Goal: Task Accomplishment & Management: Manage account settings

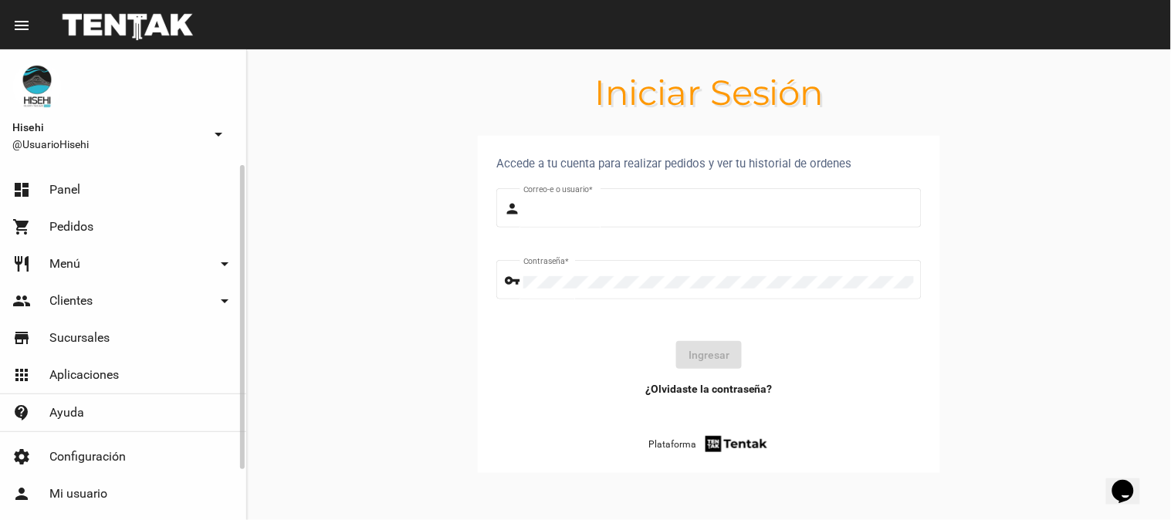
type input "UsuarioHisehi"
click at [102, 187] on link "dashboard Panel" at bounding box center [123, 189] width 246 height 37
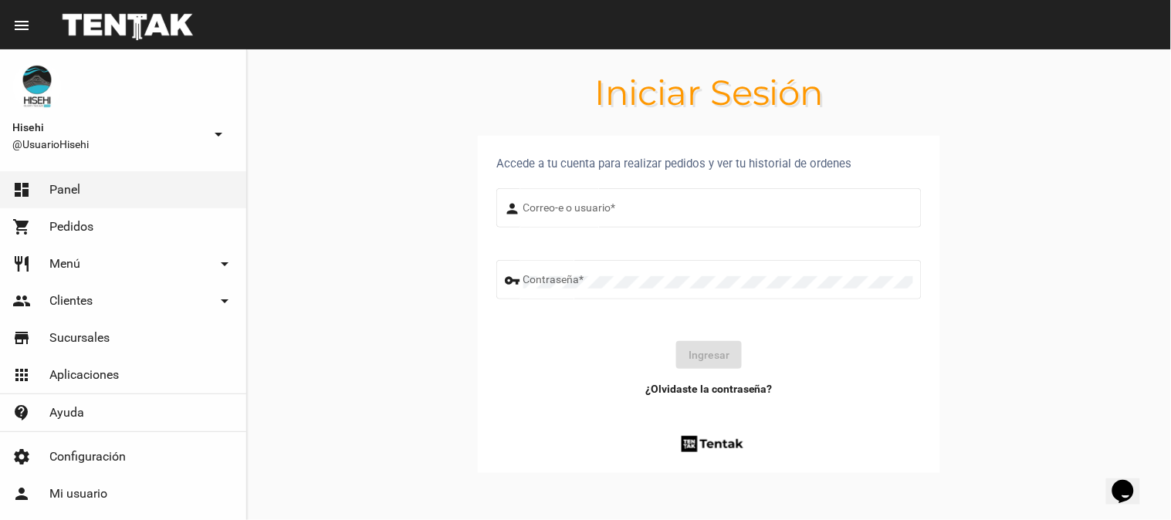
type input "UsuarioHisehi"
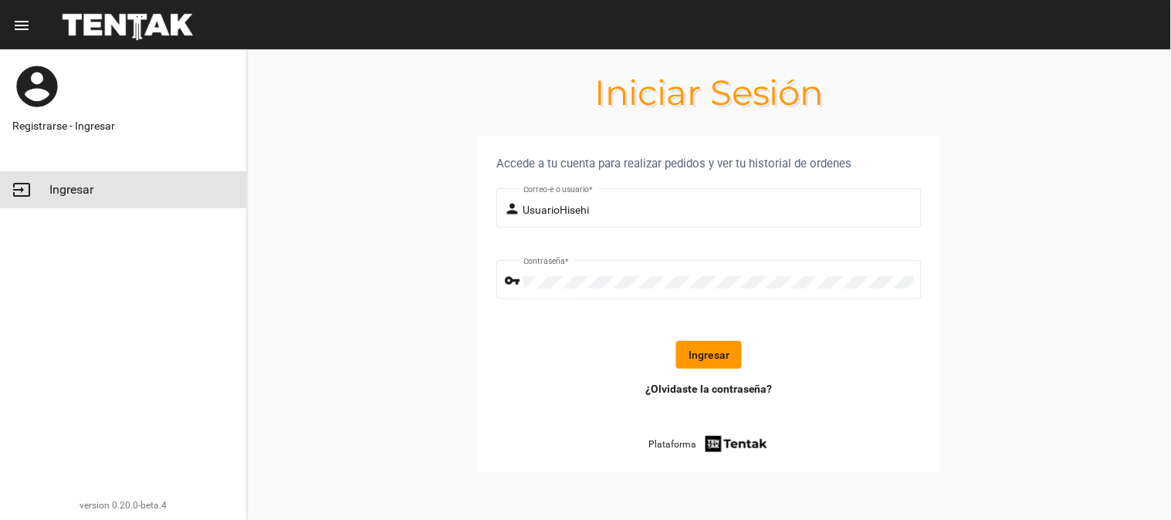
click at [86, 188] on span "Ingresar" at bounding box center [71, 189] width 44 height 15
drag, startPoint x: 741, startPoint y: 198, endPoint x: 699, endPoint y: 355, distance: 162.1
click at [699, 355] on button "Ingresar" at bounding box center [709, 355] width 66 height 28
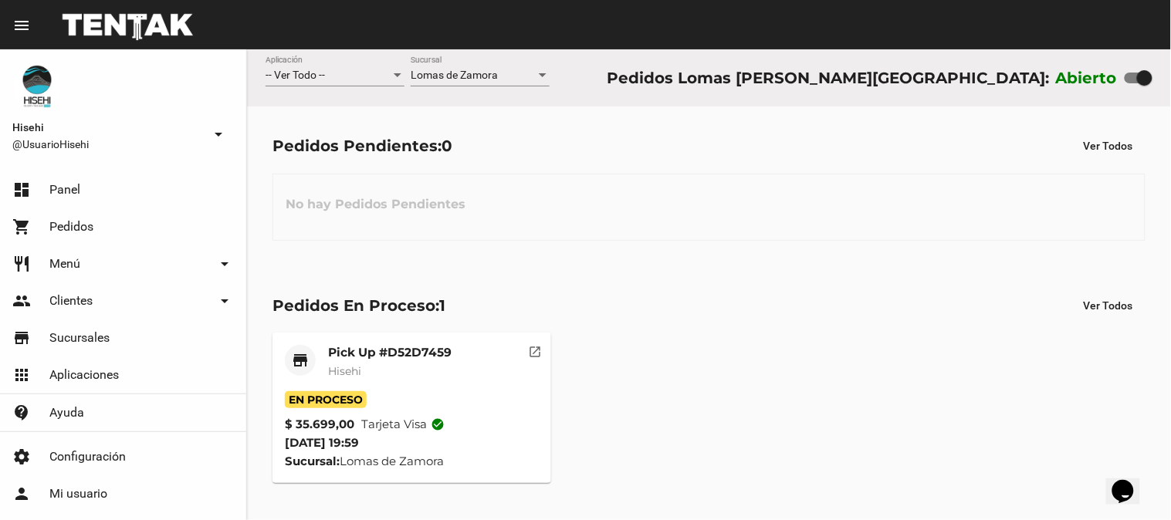
click at [477, 357] on mat-card-header "store Pick Up #D52D7459 Hisehi" at bounding box center [412, 368] width 254 height 46
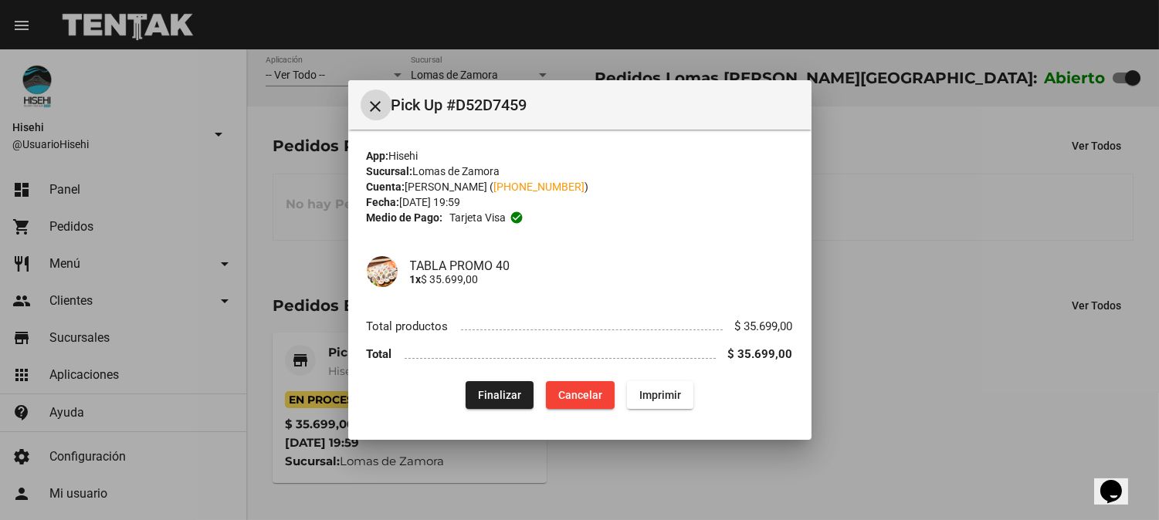
click at [509, 399] on span "Finalizar" at bounding box center [499, 395] width 43 height 12
